Goal: Information Seeking & Learning: Learn about a topic

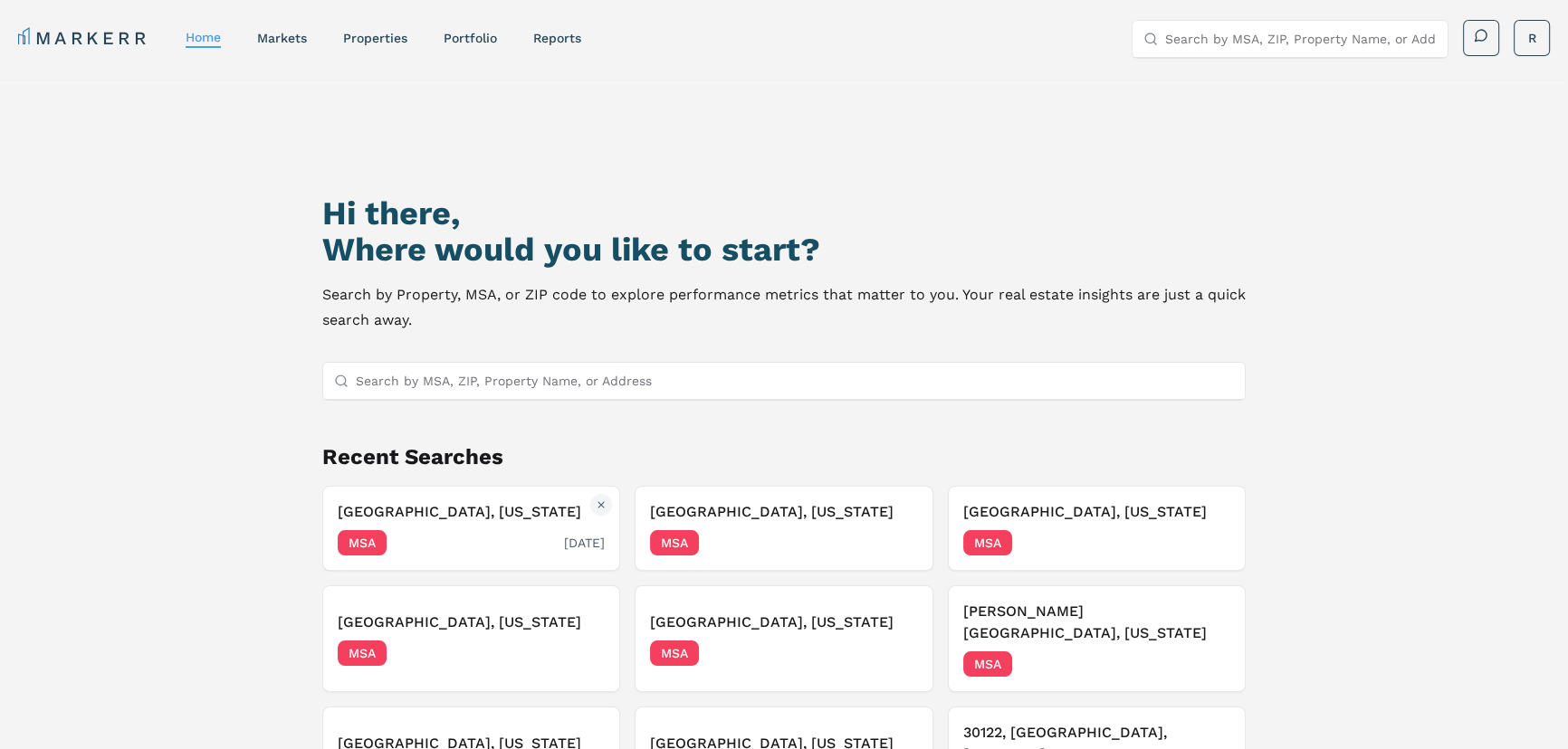
click at [530, 525] on div "[GEOGRAPHIC_DATA], [US_STATE] MSA [DATE]" at bounding box center [471, 528] width 268 height 54
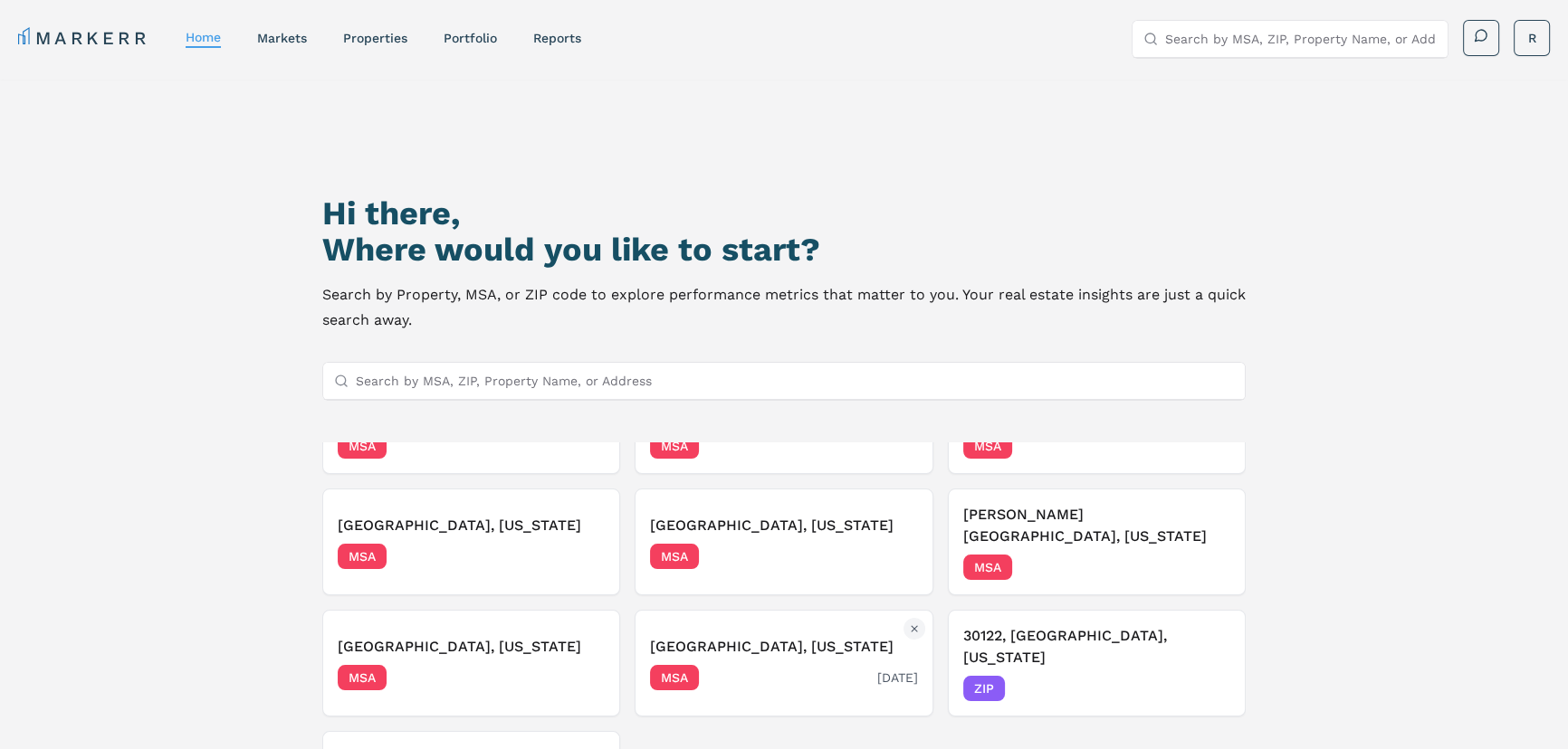
click at [753, 665] on div "MSA [DATE]" at bounding box center [783, 678] width 268 height 26
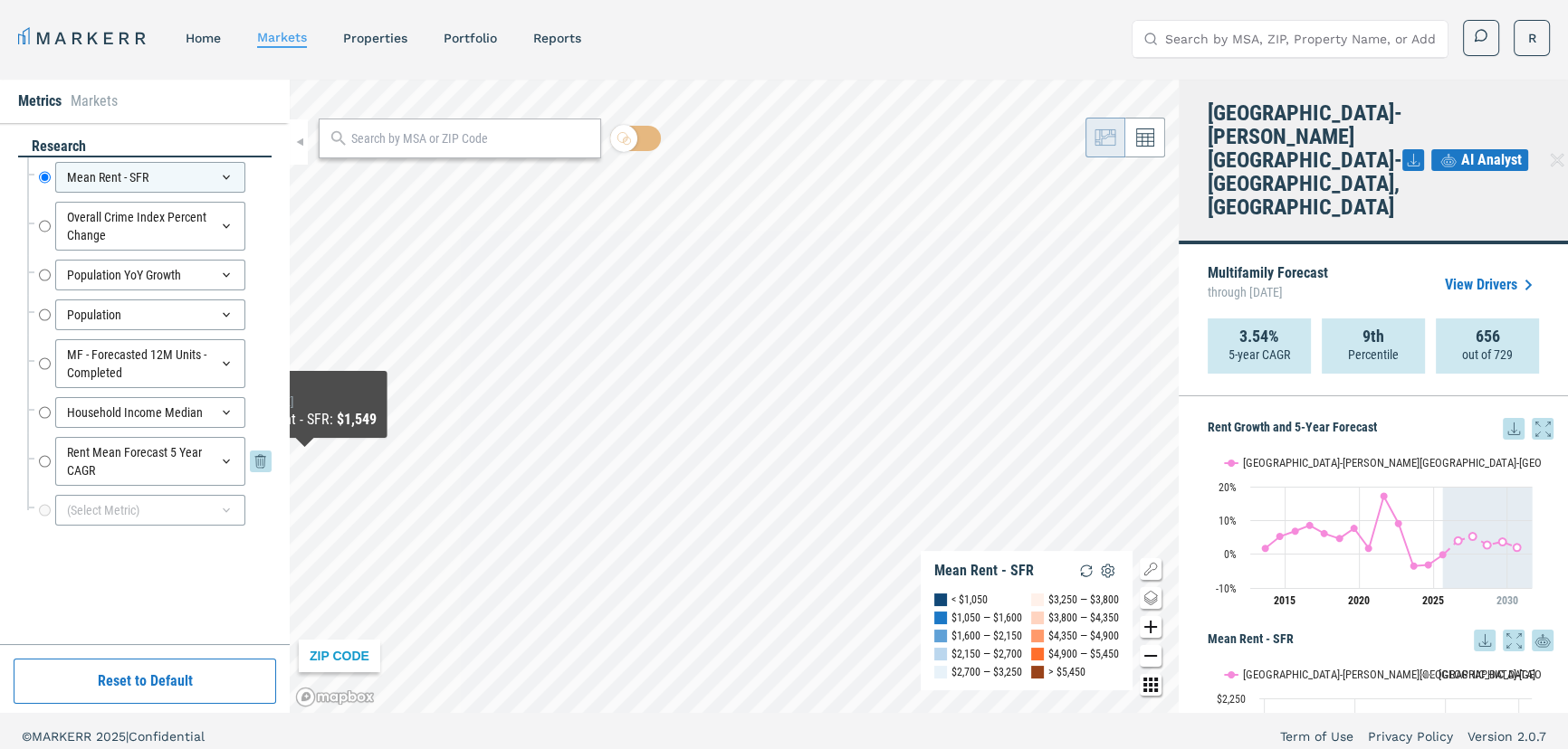
click at [39, 457] on input "Rent Mean Forecast 5 Year CAGR" at bounding box center [44, 462] width 12 height 49
radio input "false"
radio input "true"
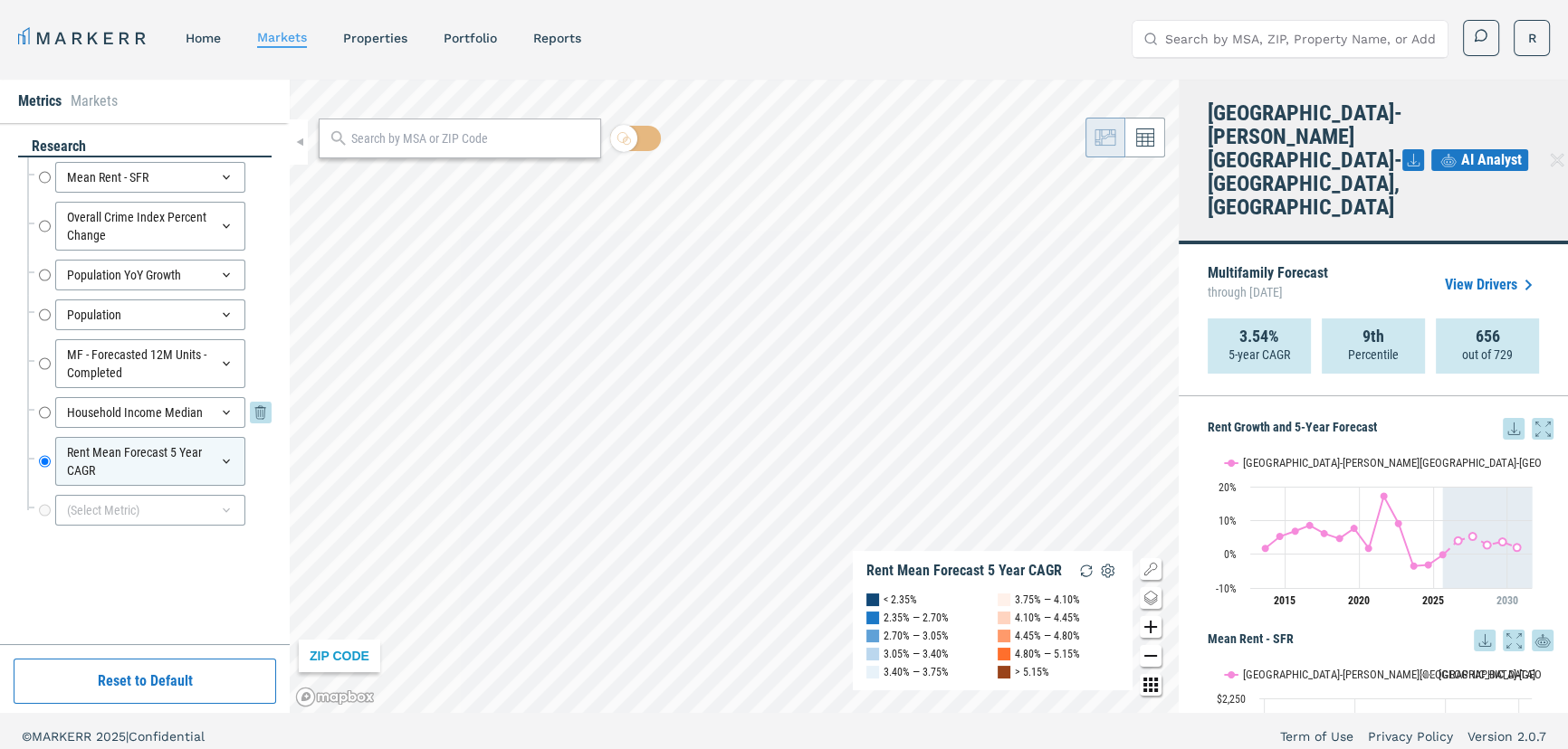
click at [45, 415] on input "Household Income Median" at bounding box center [44, 412] width 12 height 31
radio input "true"
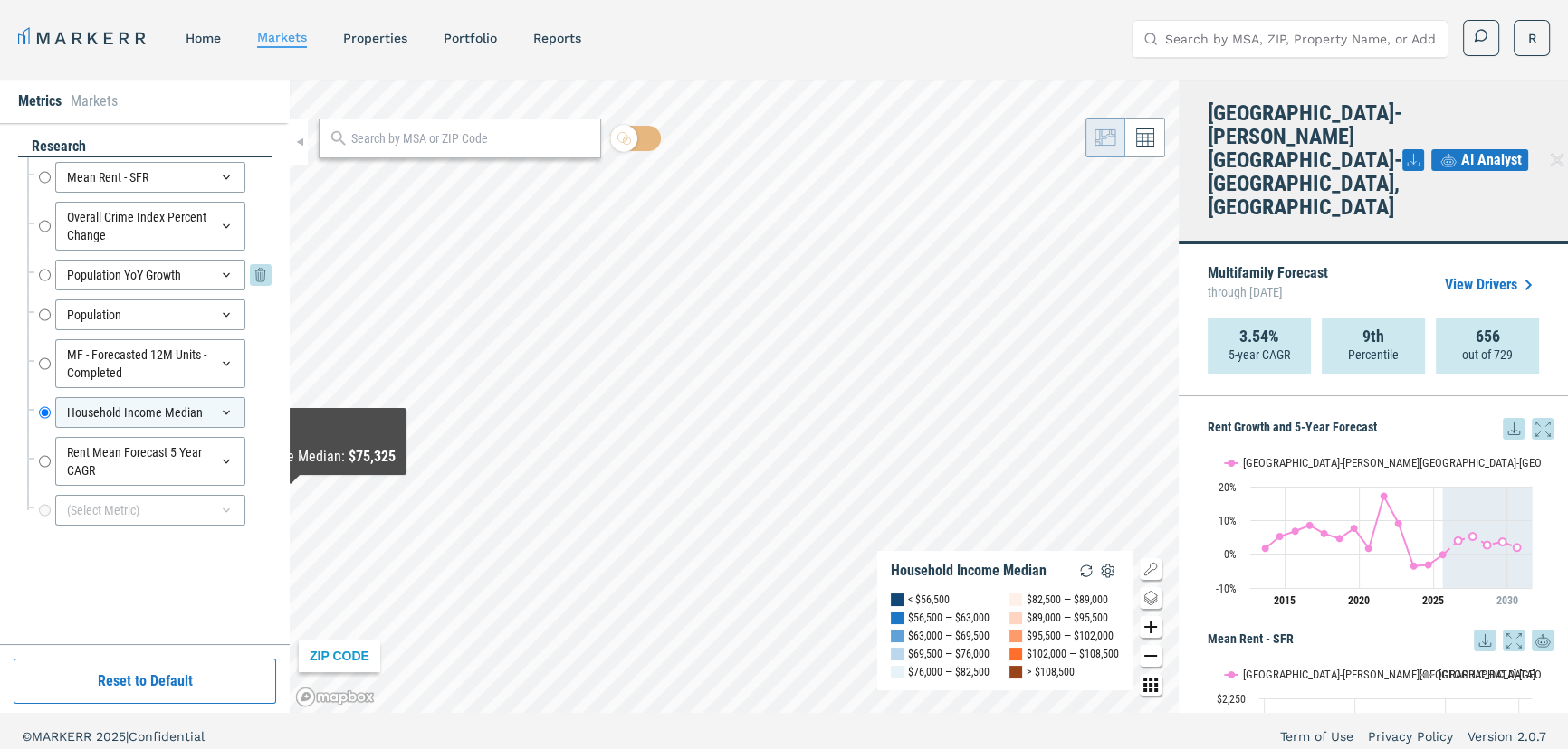
click at [44, 273] on input "Population YoY Growth" at bounding box center [44, 274] width 12 height 31
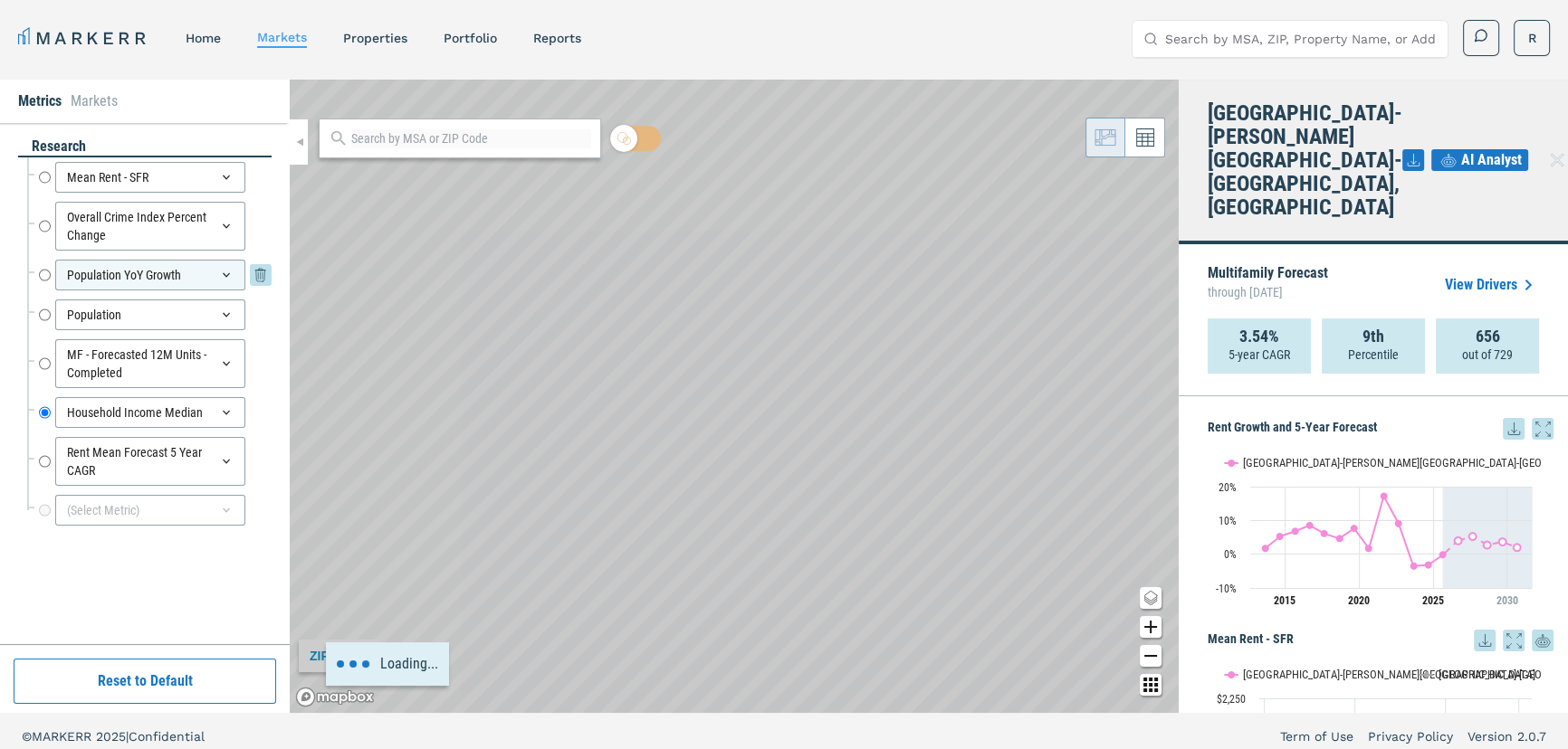
radio input "true"
